Goal: Information Seeking & Learning: Learn about a topic

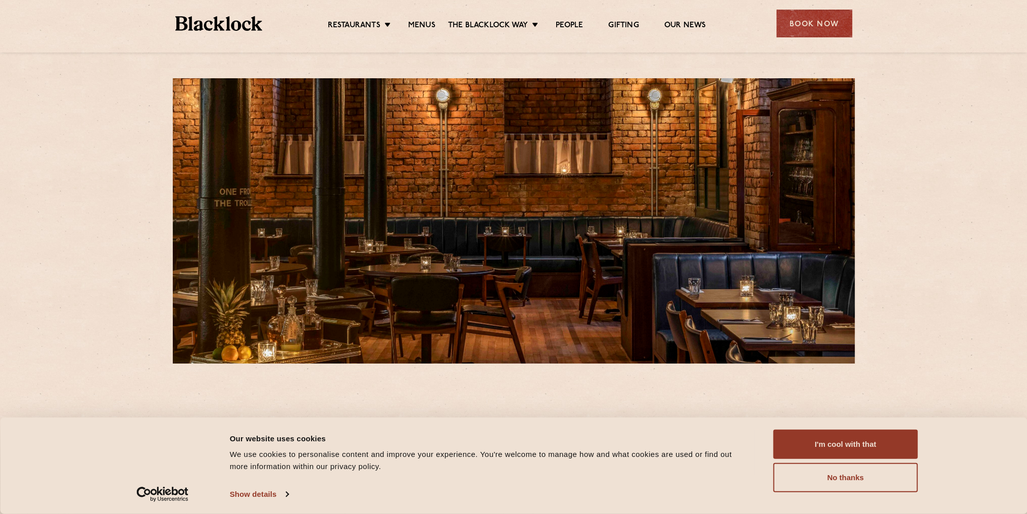
click at [413, 20] on ul "Restaurants Soho City Shoreditch Covent Garden Canary Wharf Manchester Birmingh…" at bounding box center [516, 24] width 509 height 16
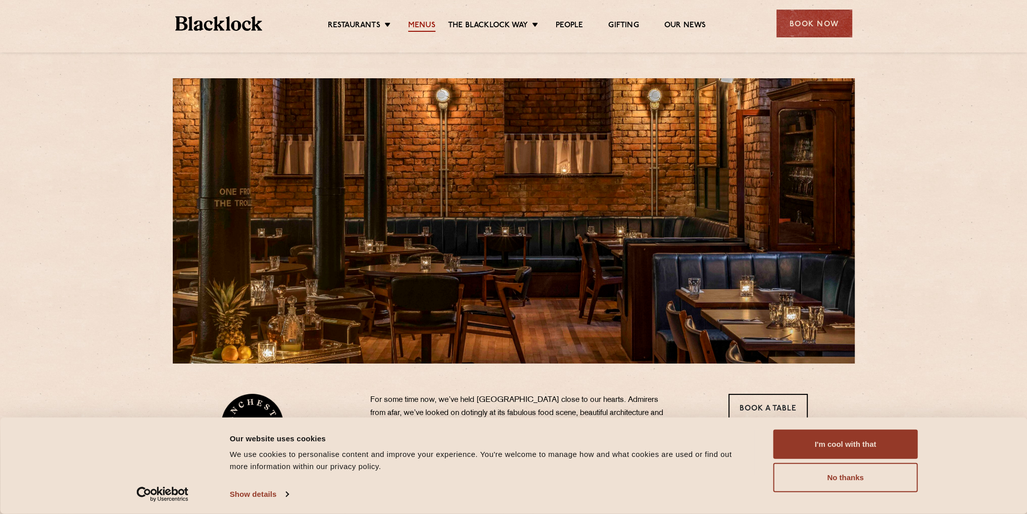
click at [420, 24] on link "Menus" at bounding box center [421, 26] width 27 height 11
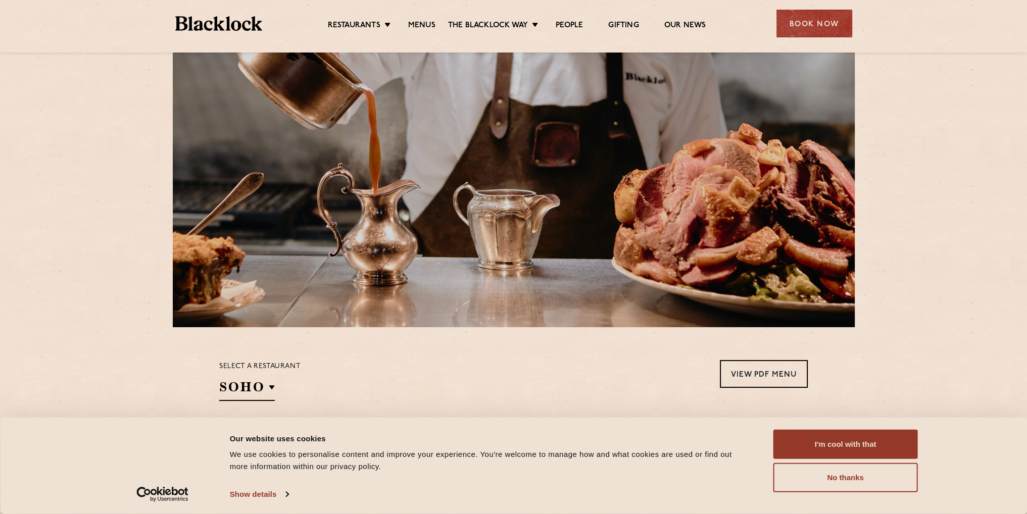
scroll to position [101, 0]
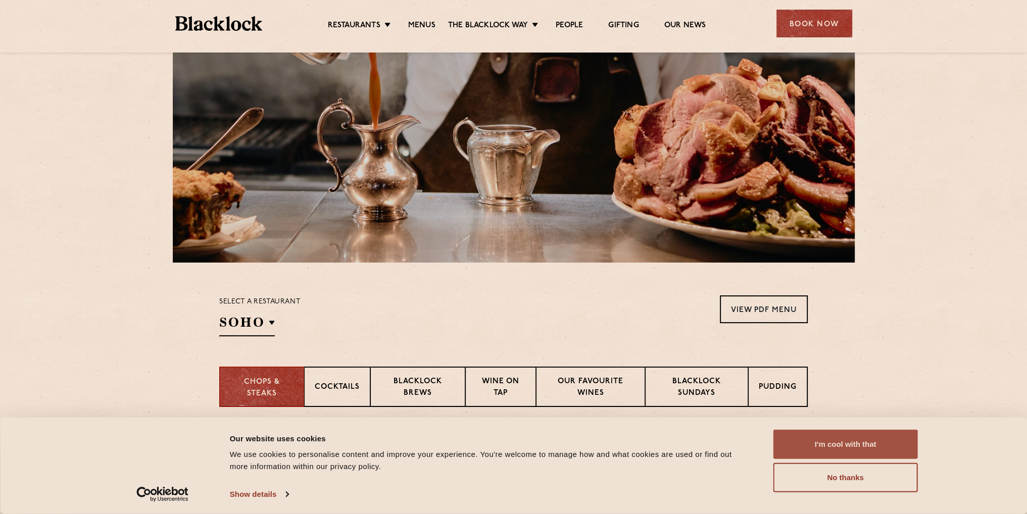
click at [887, 452] on button "I'm cool with that" at bounding box center [845, 444] width 144 height 29
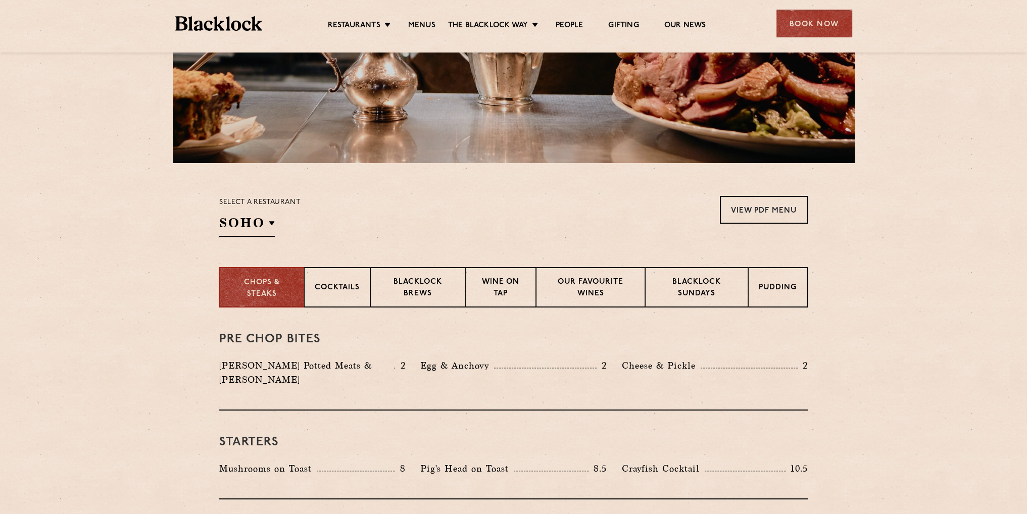
scroll to position [202, 0]
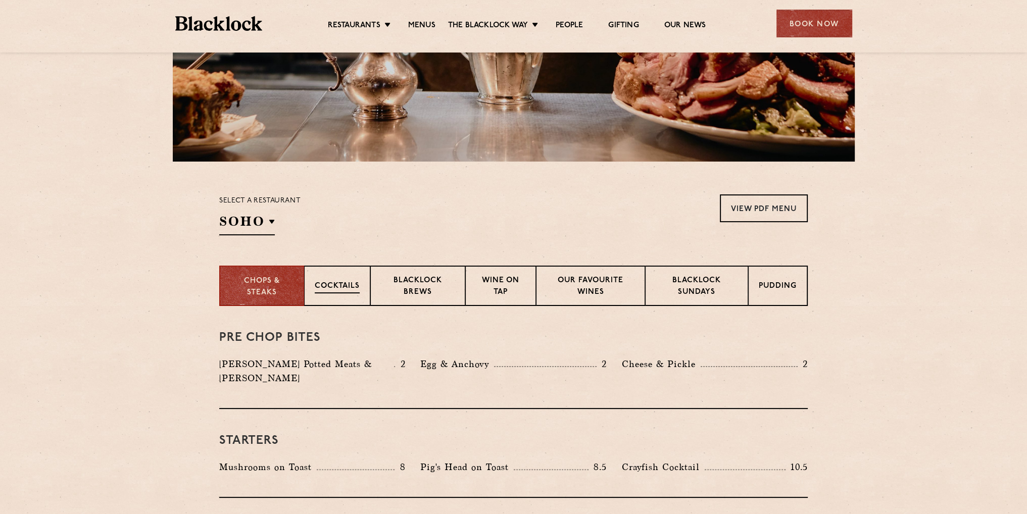
click at [328, 280] on div "Cocktails" at bounding box center [337, 286] width 66 height 40
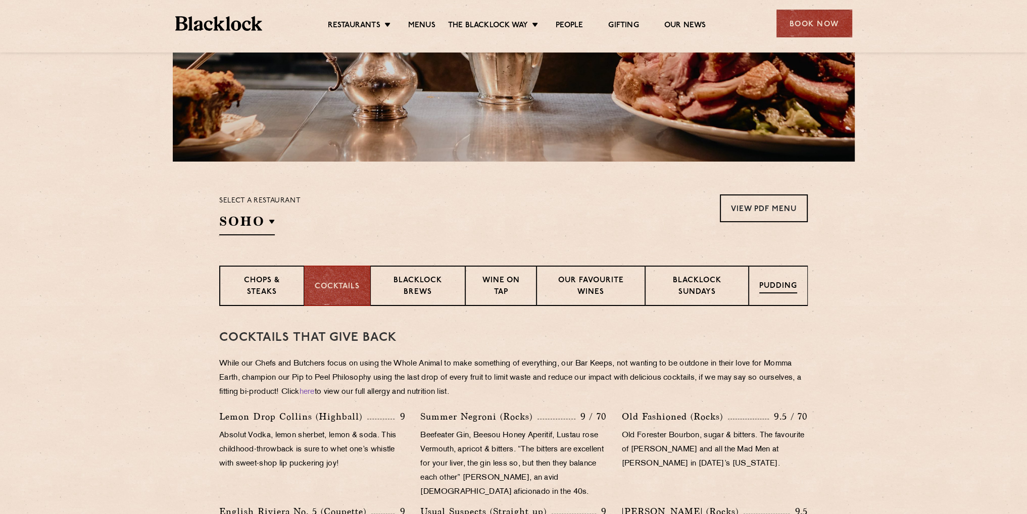
click at [768, 284] on p "Pudding" at bounding box center [778, 287] width 38 height 13
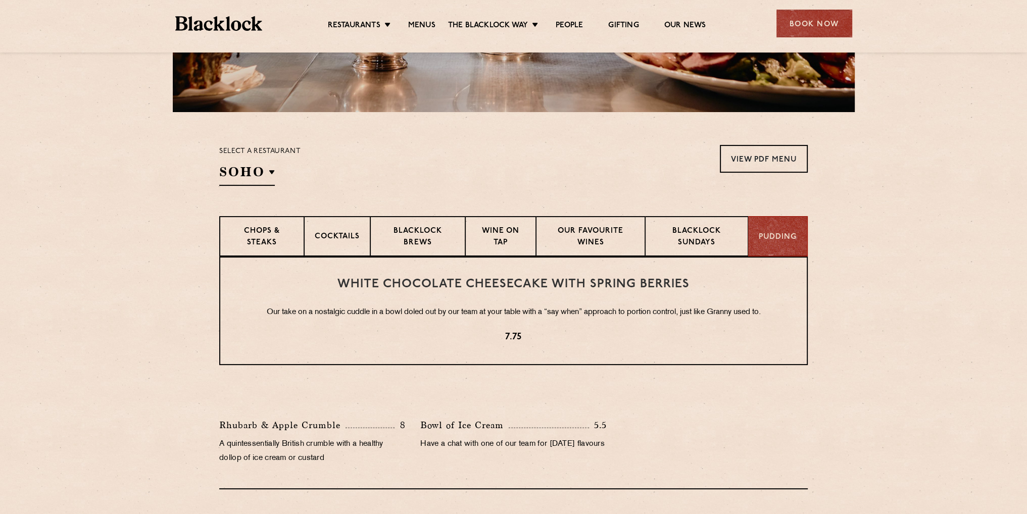
scroll to position [253, 0]
click at [279, 226] on p "Chops & Steaks" at bounding box center [261, 237] width 63 height 24
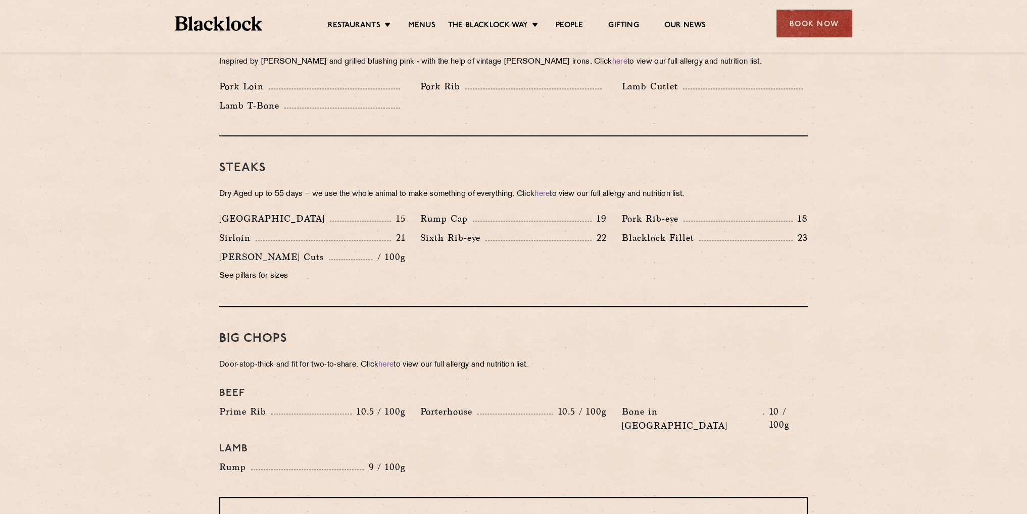
scroll to position [859, 0]
drag, startPoint x: 620, startPoint y: 219, endPoint x: 695, endPoint y: 219, distance: 74.3
click at [695, 229] on div "[PERSON_NAME] Fillet 23" at bounding box center [714, 238] width 201 height 19
click at [697, 229] on div "[PERSON_NAME] Fillet 23" at bounding box center [714, 238] width 201 height 19
drag, startPoint x: 619, startPoint y: 219, endPoint x: 745, endPoint y: 216, distance: 125.3
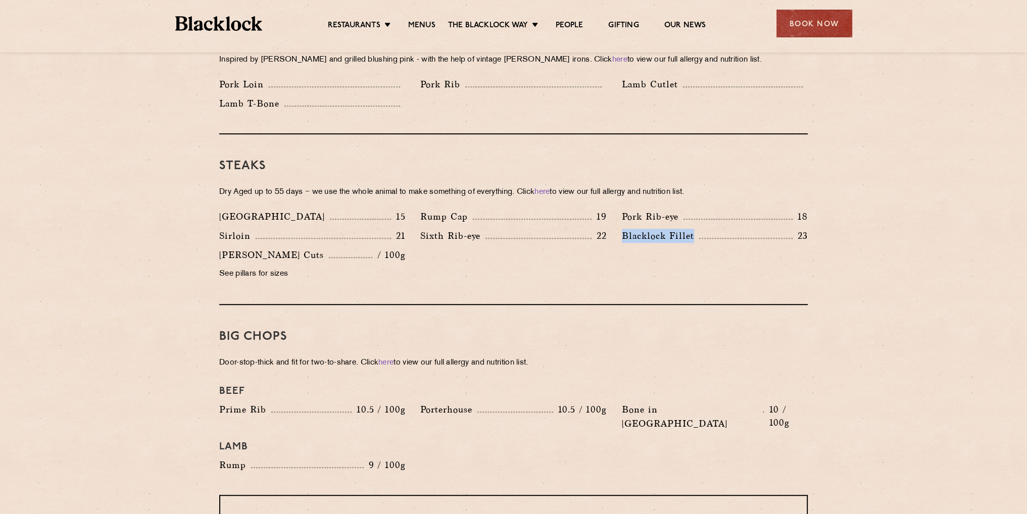
click at [745, 229] on div "[PERSON_NAME] Fillet 23" at bounding box center [714, 238] width 201 height 19
click at [713, 288] on div "Steaks Dry Aged up to 55 days − we use the whole animal to make something of ev…" at bounding box center [513, 219] width 588 height 171
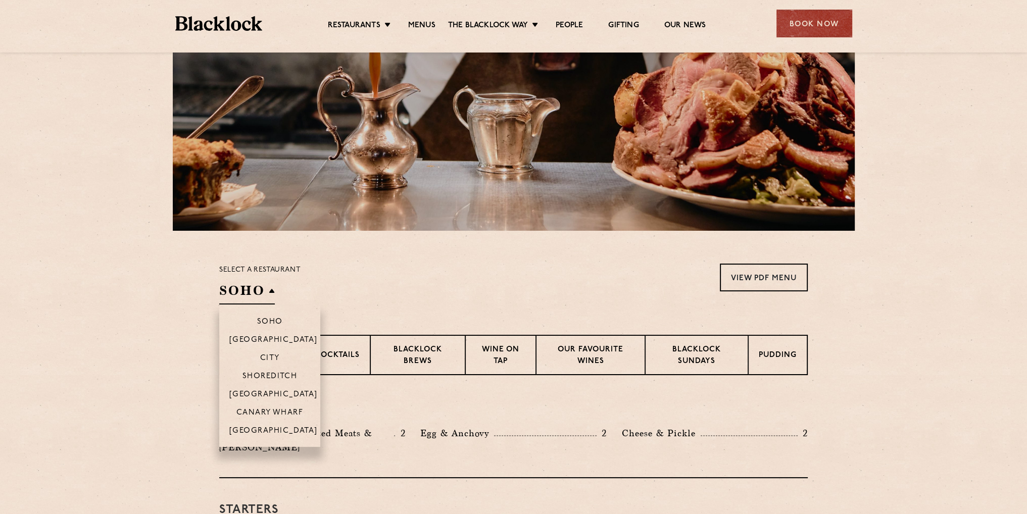
scroll to position [152, 0]
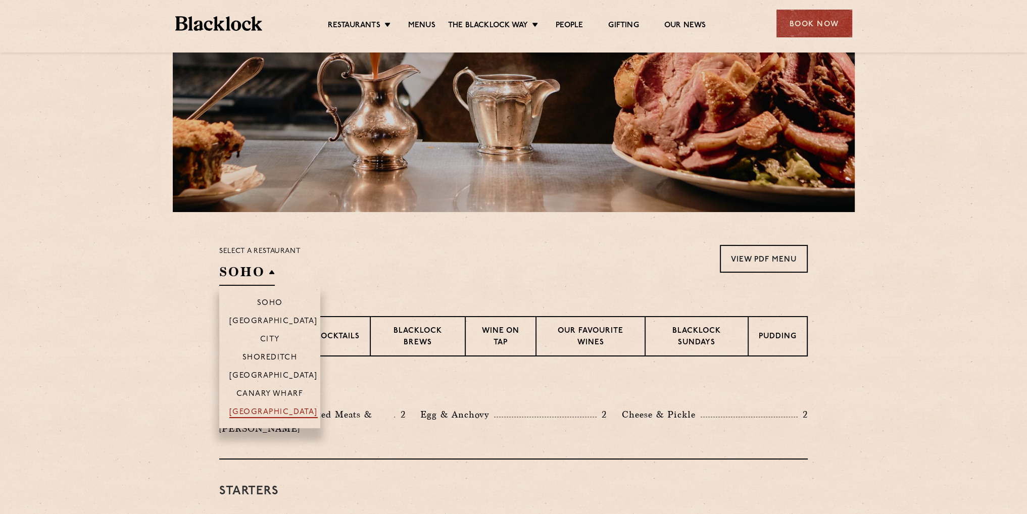
click at [267, 416] on p "[GEOGRAPHIC_DATA]" at bounding box center [273, 413] width 88 height 10
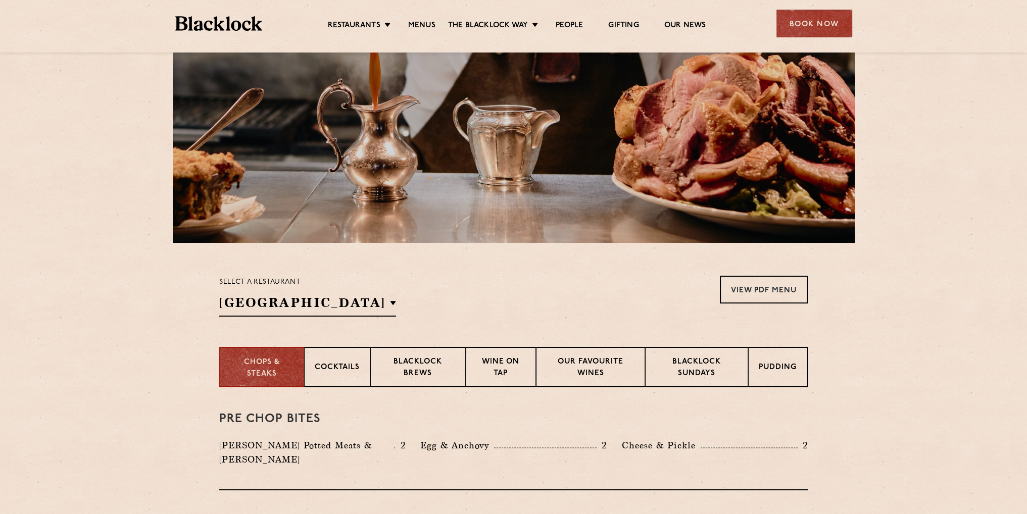
scroll to position [0, 0]
